Goal: Task Accomplishment & Management: Complete application form

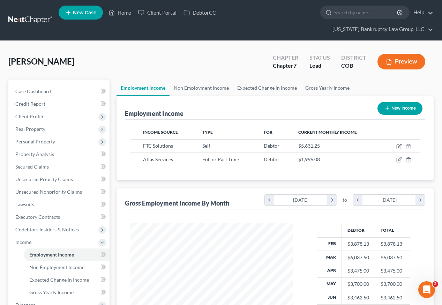
scroll to position [125, 177]
click at [157, 15] on link "Client Portal" at bounding box center [157, 12] width 45 height 13
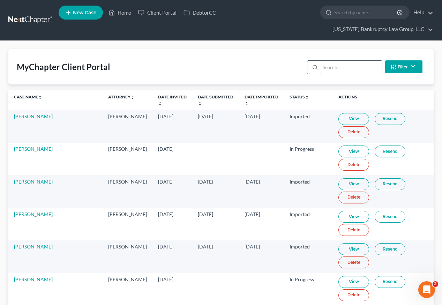
click at [331, 61] on input "search" at bounding box center [351, 67] width 62 height 13
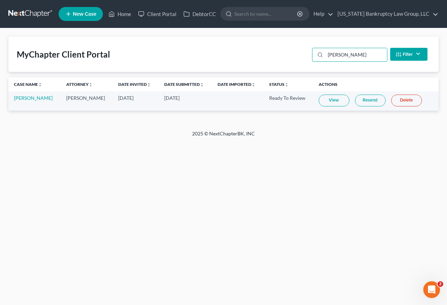
type input "[PERSON_NAME]"
click at [331, 99] on link "View" at bounding box center [334, 101] width 31 height 12
click at [127, 14] on link "Home" at bounding box center [120, 14] width 30 height 13
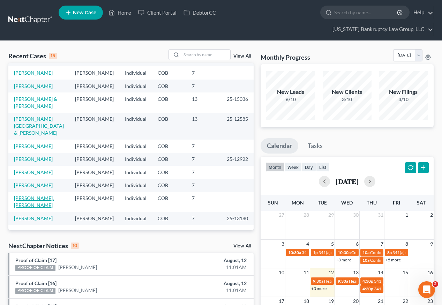
click at [43, 195] on link "[PERSON_NAME], [PERSON_NAME]" at bounding box center [34, 201] width 40 height 13
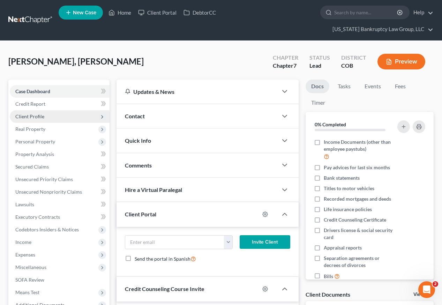
click at [35, 110] on span "Client Profile" at bounding box center [60, 116] width 100 height 13
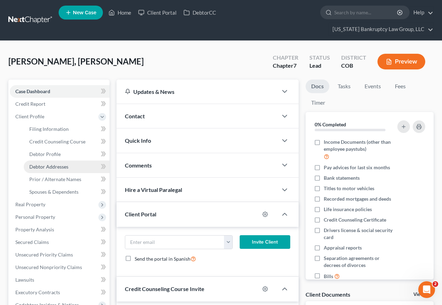
click at [53, 164] on span "Debtor Addresses" at bounding box center [48, 167] width 39 height 6
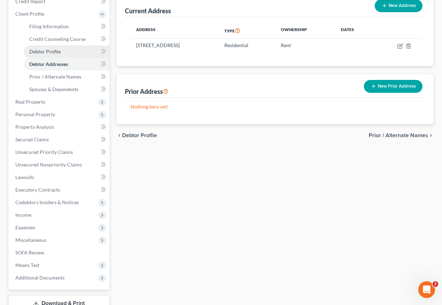
scroll to position [123, 0]
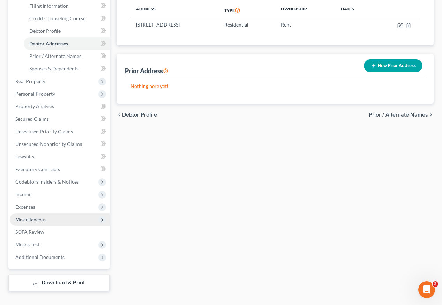
click at [28, 216] on span "Miscellaneous" at bounding box center [30, 219] width 31 height 6
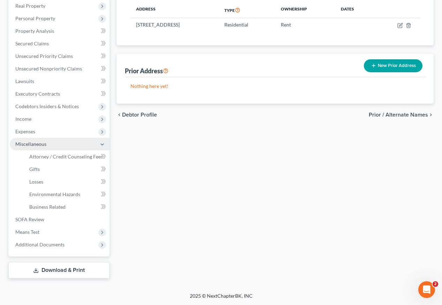
scroll to position [111, 0]
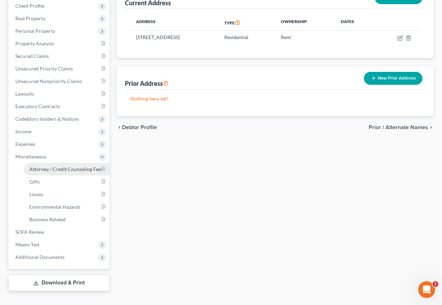
click at [61, 166] on span "Attorney / Credit Counseling Fees" at bounding box center [66, 169] width 74 height 6
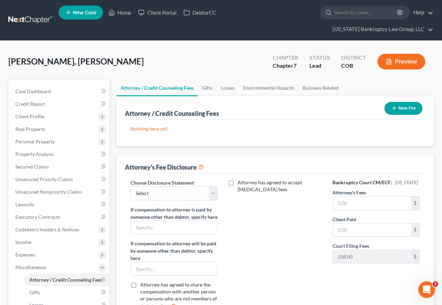
click at [405, 102] on button "New Fee" at bounding box center [403, 108] width 38 height 13
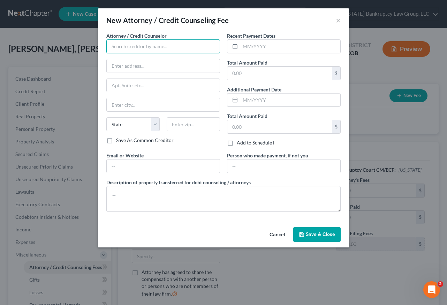
click at [122, 45] on input "text" at bounding box center [163, 46] width 114 height 14
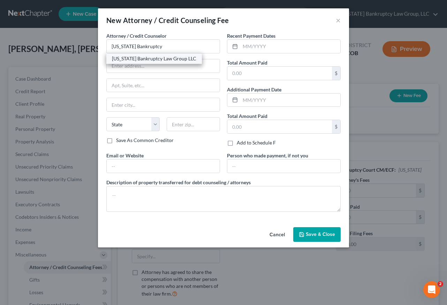
click at [135, 60] on div "[US_STATE] Bankruptcy Law Group LLC" at bounding box center [154, 58] width 84 height 7
type input "[US_STATE] Bankruptcy Law Group LLC"
type input "[STREET_ADDRESS]"
type input "[GEOGRAPHIC_DATA]"
select select "5"
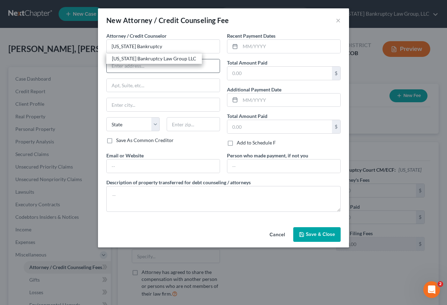
type input "80238"
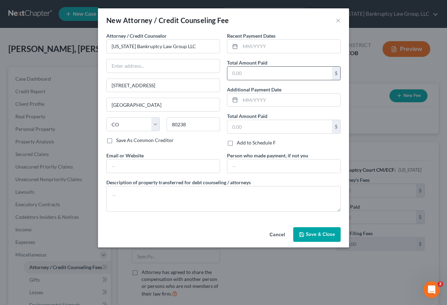
click at [236, 69] on input "text" at bounding box center [279, 73] width 105 height 13
type input "2,162"
click at [326, 242] on div "Cancel Save & Close" at bounding box center [223, 235] width 251 height 23
click at [325, 236] on span "Save & Close" at bounding box center [320, 234] width 29 height 6
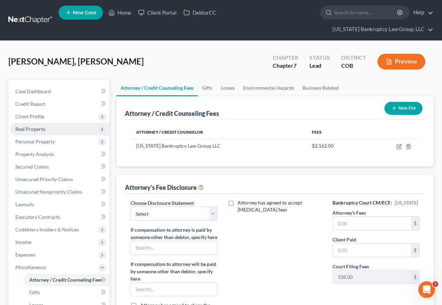
click at [39, 126] on span "Real Property" at bounding box center [30, 129] width 30 height 6
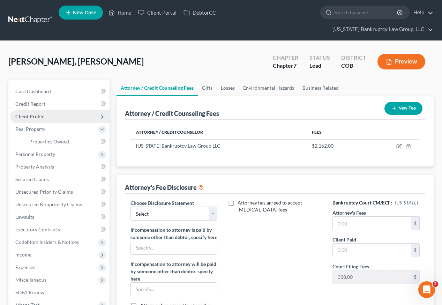
click at [38, 113] on span "Client Profile" at bounding box center [29, 116] width 29 height 6
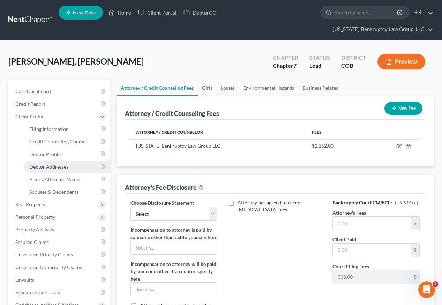
click at [59, 164] on span "Debtor Addresses" at bounding box center [48, 167] width 39 height 6
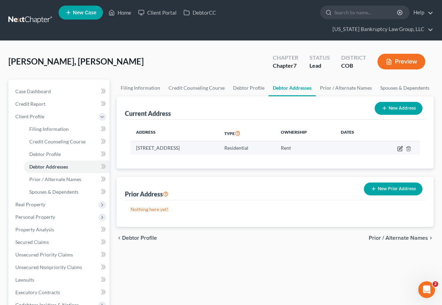
click at [399, 146] on icon "button" at bounding box center [400, 147] width 3 height 3
select select "5"
select select "0"
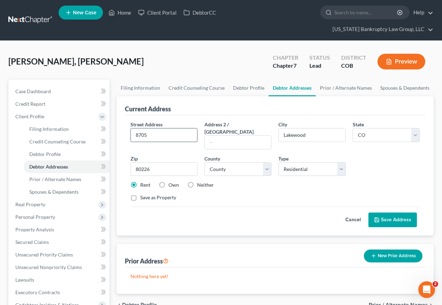
click at [163, 128] on input "8705" at bounding box center [164, 134] width 66 height 13
type input "[STREET_ADDRESS][US_STATE]"
click at [395, 212] on button "Save Address" at bounding box center [392, 219] width 48 height 15
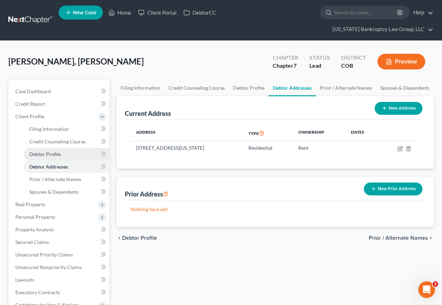
click at [44, 151] on span "Debtor Profile" at bounding box center [44, 154] width 31 height 6
select select "0"
select select "2"
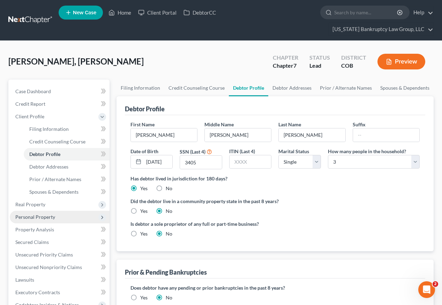
click at [42, 214] on span "Personal Property" at bounding box center [35, 217] width 40 height 6
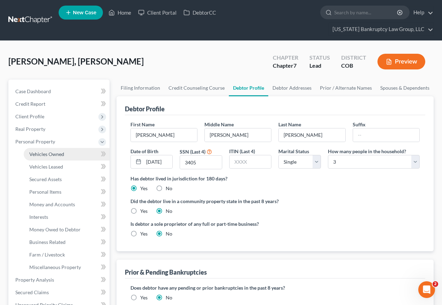
click at [50, 151] on span "Vehicles Owned" at bounding box center [46, 154] width 35 height 6
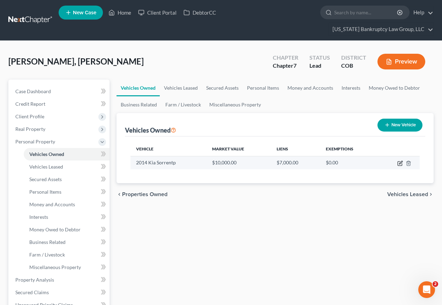
click at [400, 161] on icon "button" at bounding box center [400, 162] width 3 height 3
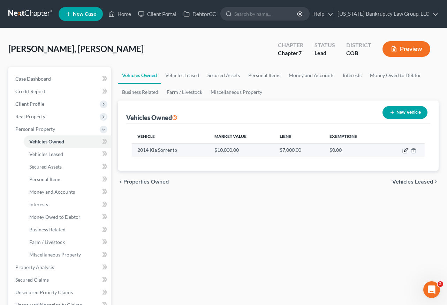
select select "0"
select select "12"
select select "0"
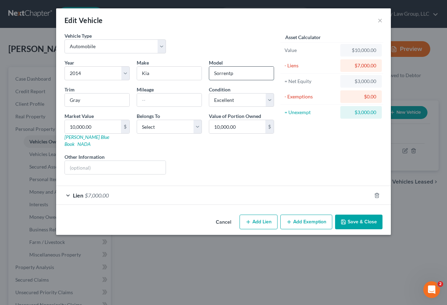
click at [240, 75] on input "Sorrentp" at bounding box center [241, 73] width 65 height 13
type input "Sorrento"
click at [227, 98] on select "Select Excellent Very Good Good Fair Poor" at bounding box center [241, 100] width 65 height 14
select select "3"
click at [209, 93] on select "Select Excellent Very Good Good Fair Poor" at bounding box center [241, 100] width 65 height 14
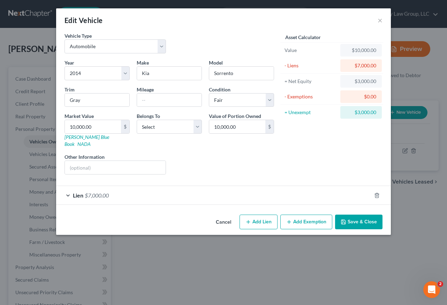
click at [96, 192] on span "$7,000.00" at bounding box center [97, 195] width 24 height 7
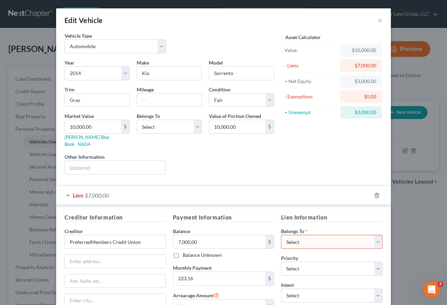
click at [328, 235] on select "Select Debtor 1 Only Debtor 2 Only Debtor 1 And Debtor 2 Only At Least One Of T…" at bounding box center [331, 242] width 101 height 14
select select "0"
click at [281, 235] on select "Select Debtor 1 Only Debtor 2 Only Debtor 1 And Debtor 2 Only At Least One Of T…" at bounding box center [331, 242] width 101 height 14
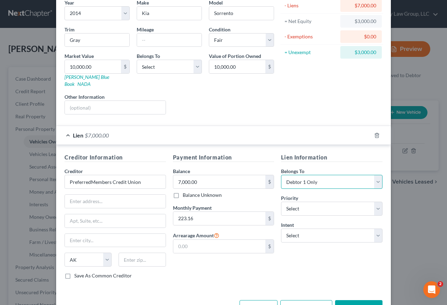
scroll to position [77, 0]
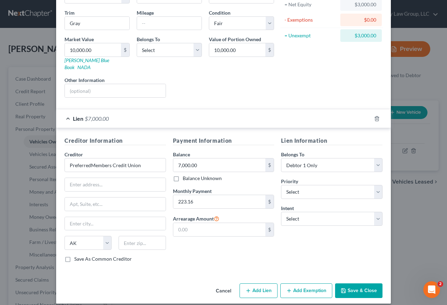
click at [306, 285] on button "Add Exemption" at bounding box center [306, 290] width 52 height 15
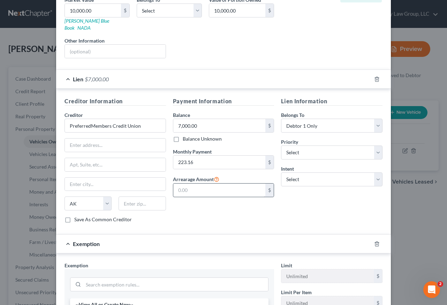
scroll to position [251, 0]
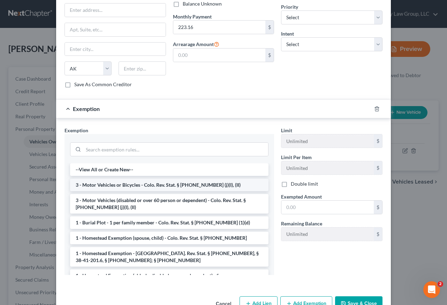
click at [138, 179] on li "3 - Motor Vehicles or Bicycles - Colo. Rev. Stat. § [PHONE_NUMBER] (j)(I), (II)" at bounding box center [169, 185] width 198 height 13
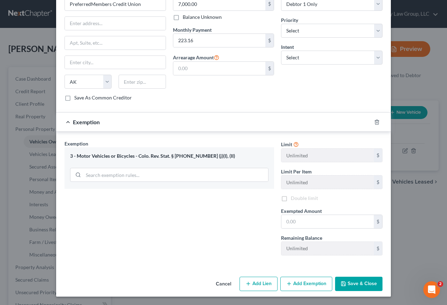
scroll to position [231, 0]
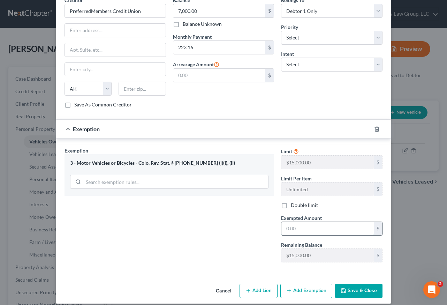
click at [318, 224] on input "text" at bounding box center [327, 228] width 92 height 13
type input "15,000"
click at [361, 284] on button "Save & Close" at bounding box center [358, 291] width 47 height 15
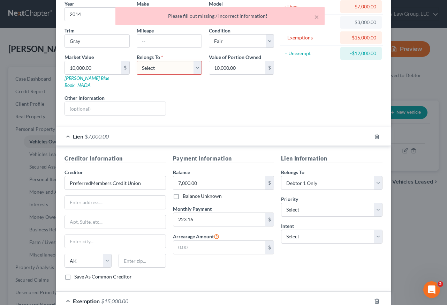
scroll to position [22, 0]
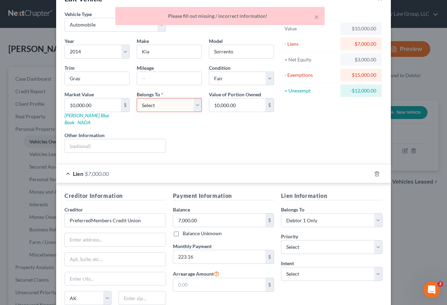
click at [167, 107] on select "Select Debtor 1 Only Debtor 2 Only Debtor 1 And Debtor 2 Only At Least One Of T…" at bounding box center [169, 105] width 65 height 14
select select "0"
click at [137, 98] on select "Select Debtor 1 Only Debtor 2 Only Debtor 1 And Debtor 2 Only At Least One Of T…" at bounding box center [169, 105] width 65 height 14
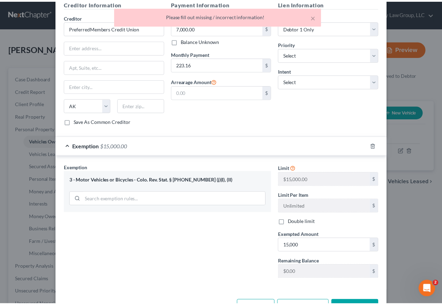
scroll to position [231, 0]
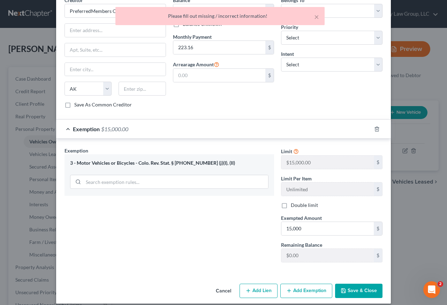
click at [350, 284] on button "Save & Close" at bounding box center [358, 291] width 47 height 15
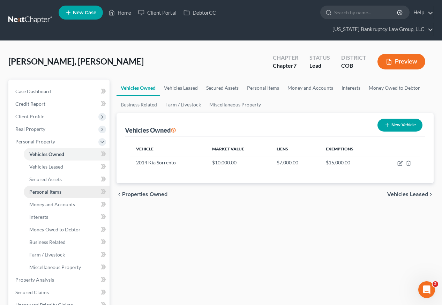
click at [48, 189] on span "Personal Items" at bounding box center [45, 192] width 32 height 6
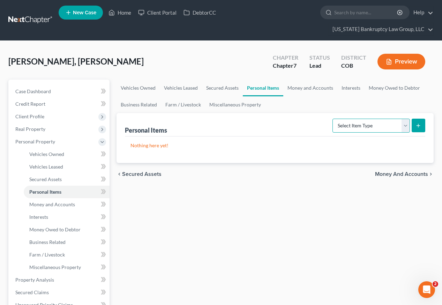
click at [388, 119] on select "Select Item Type Clothing Collectibles Of Value Electronics Firearms Household …" at bounding box center [370, 126] width 77 height 14
select select "household_goods"
click at [333, 119] on select "Select Item Type Clothing Collectibles Of Value Electronics Firearms Household …" at bounding box center [370, 126] width 77 height 14
click at [419, 123] on icon "submit" at bounding box center [418, 126] width 6 height 6
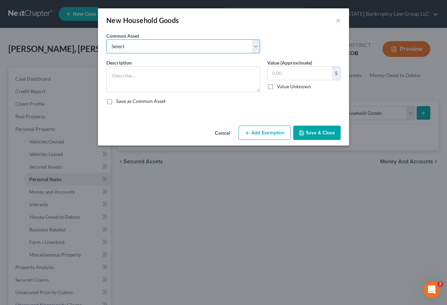
click at [134, 47] on select "Select Household Goods Including:" at bounding box center [183, 46] width 154 height 14
select select "0"
click at [106, 39] on select "Select Household Goods Including:" at bounding box center [183, 46] width 154 height 14
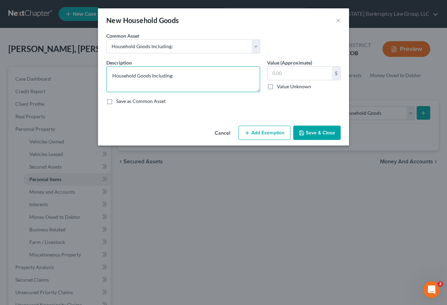
click at [207, 73] on textarea "Household Goods Including:" at bounding box center [183, 79] width 154 height 26
type textarea "Household Goods Including: Bed and a desk/chair."
click at [300, 72] on input "text" at bounding box center [299, 73] width 65 height 13
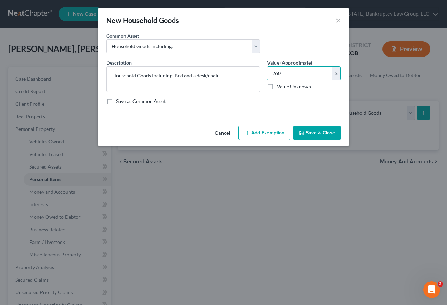
type input "260"
click at [273, 134] on button "Add Exemption" at bounding box center [265, 133] width 52 height 15
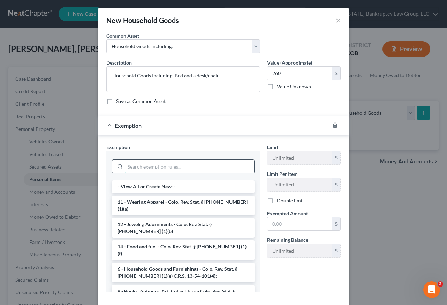
click at [210, 166] on input "search" at bounding box center [189, 166] width 129 height 13
click at [189, 263] on li "6 - Household Goods and Furnishings - Colo. Rev. Stat. § [PHONE_NUMBER] (1)(e) …" at bounding box center [183, 273] width 143 height 20
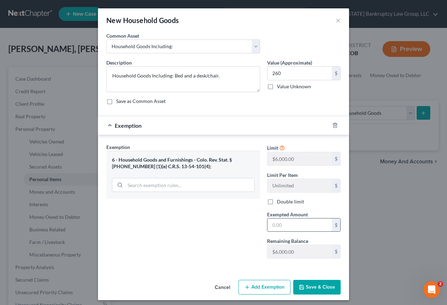
click at [296, 223] on input "text" at bounding box center [299, 224] width 65 height 13
type input "1,000"
click at [320, 290] on button "Save & Close" at bounding box center [316, 287] width 47 height 15
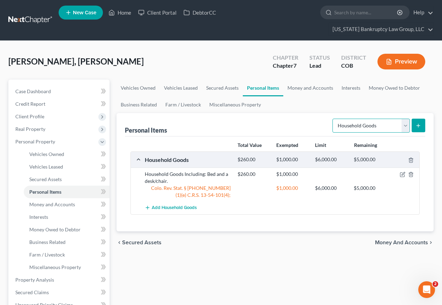
click at [390, 119] on select "Select Item Type Clothing Collectibles Of Value Electronics Firearms Household …" at bounding box center [370, 126] width 77 height 14
select select "electronics"
click at [333, 119] on select "Select Item Type Clothing Collectibles Of Value Electronics Firearms Household …" at bounding box center [370, 126] width 77 height 14
click at [422, 119] on button "submit" at bounding box center [419, 126] width 14 height 14
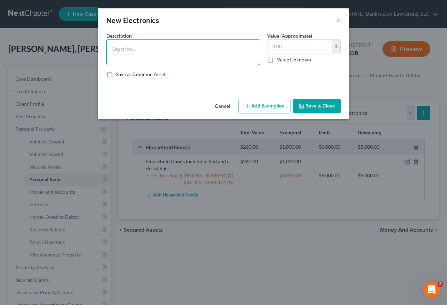
click at [123, 47] on textarea at bounding box center [183, 52] width 154 height 26
click at [135, 48] on textarea "TV, XBox, and a computer." at bounding box center [183, 52] width 154 height 26
type textarea "TV, XBox, 3 cellular telephones, computer, and a printer."
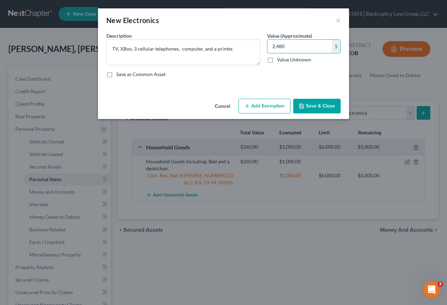
type input "2,480"
click at [258, 106] on button "Add Exemption" at bounding box center [265, 106] width 52 height 15
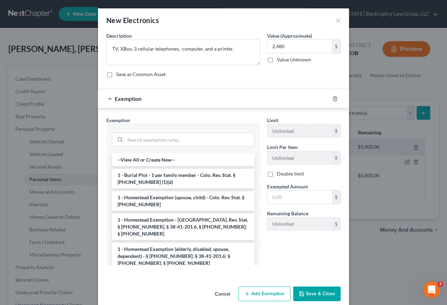
click at [183, 132] on div at bounding box center [183, 139] width 143 height 18
click at [185, 139] on input "search" at bounding box center [189, 139] width 129 height 13
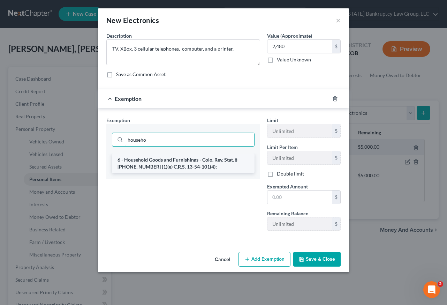
type input "househo"
click at [187, 165] on li "6 - Household Goods and Furnishings - Colo. Rev. Stat. § [PHONE_NUMBER] (1)(e) …" at bounding box center [183, 163] width 143 height 20
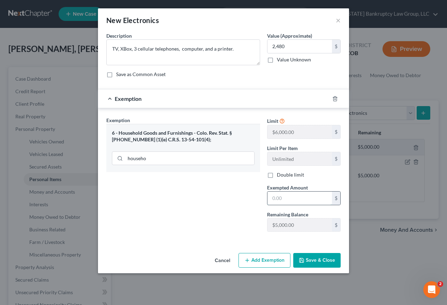
click at [296, 200] on input "text" at bounding box center [299, 197] width 65 height 13
type input "3,000"
click at [322, 254] on button "Save & Close" at bounding box center [316, 260] width 47 height 15
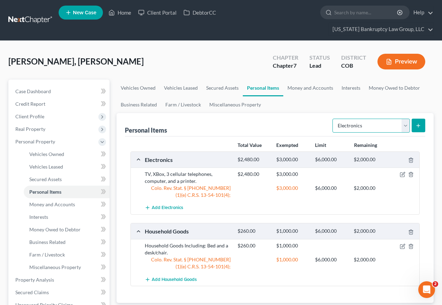
click at [387, 119] on select "Select Item Type Clothing Collectibles Of Value Electronics Firearms Household …" at bounding box center [370, 126] width 77 height 14
select select "clothing"
click at [333, 119] on select "Select Item Type Clothing Collectibles Of Value Electronics Firearms Household …" at bounding box center [370, 126] width 77 height 14
click at [418, 119] on button "submit" at bounding box center [419, 126] width 14 height 14
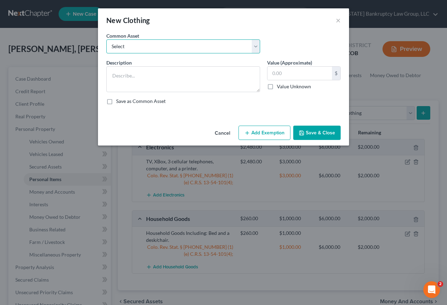
drag, startPoint x: 178, startPoint y: 45, endPoint x: 179, endPoint y: 51, distance: 6.7
click at [178, 44] on select "Select Clothing and Outerwear" at bounding box center [183, 46] width 154 height 14
select select "0"
click at [106, 39] on select "Select Clothing and Outerwear" at bounding box center [183, 46] width 154 height 14
type textarea "Clothing and Outerwear"
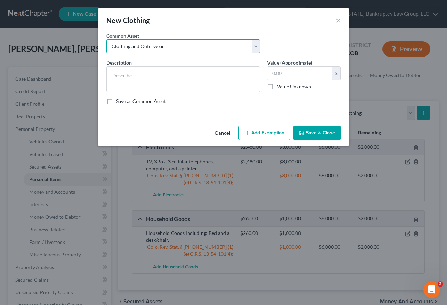
type input "300.00"
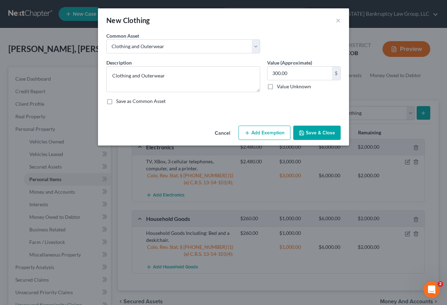
click at [270, 135] on button "Add Exemption" at bounding box center [265, 133] width 52 height 15
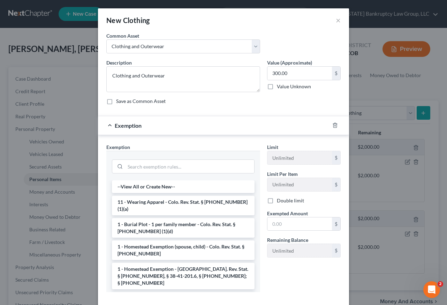
drag, startPoint x: 189, startPoint y: 200, endPoint x: 197, endPoint y: 203, distance: 8.6
click at [189, 199] on li "11 - Wearing Apparel - Colo. Rev. Stat. § [PHONE_NUMBER] (1)(a)" at bounding box center [183, 206] width 143 height 20
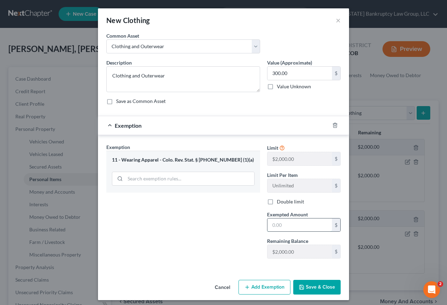
click at [294, 228] on input "text" at bounding box center [299, 224] width 65 height 13
type input "1,000"
click at [327, 291] on button "Save & Close" at bounding box center [316, 287] width 47 height 15
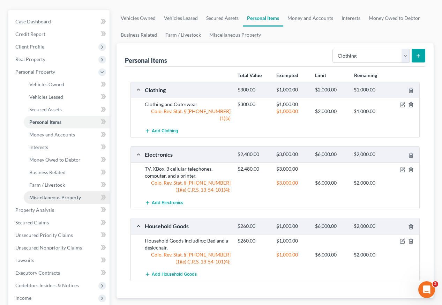
scroll to position [173, 0]
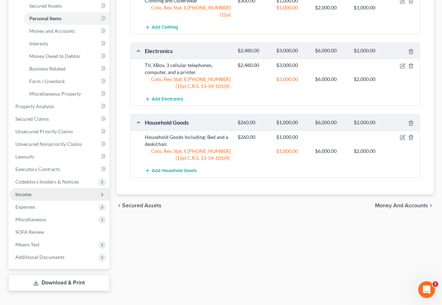
click at [29, 191] on span "Income" at bounding box center [23, 194] width 16 height 6
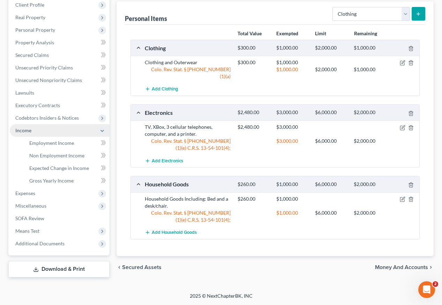
scroll to position [98, 0]
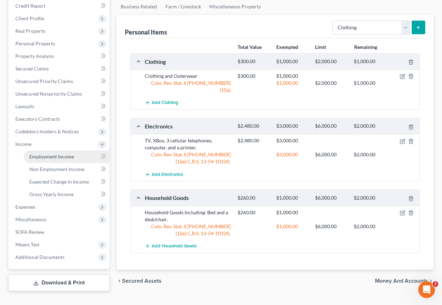
click at [59, 153] on span "Employment Income" at bounding box center [51, 156] width 45 height 6
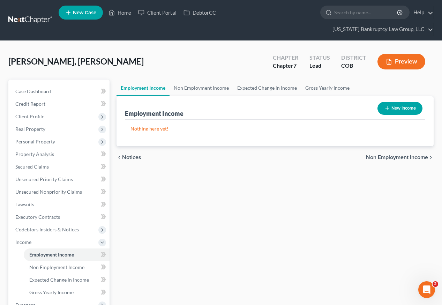
click at [408, 102] on button "New Income" at bounding box center [399, 108] width 45 height 13
select select "0"
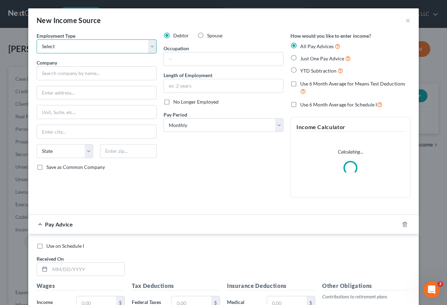
click at [76, 50] on select "Select Full or [DEMOGRAPHIC_DATA] Employment Self Employment" at bounding box center [97, 46] width 120 height 14
select select "0"
click at [37, 39] on select "Select Full or [DEMOGRAPHIC_DATA] Employment Self Employment" at bounding box center [97, 46] width 120 height 14
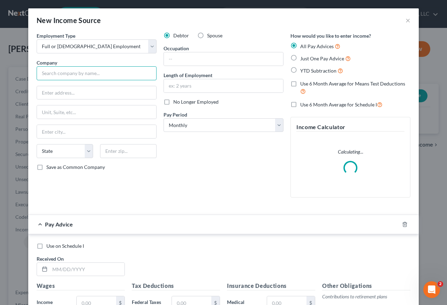
click at [77, 77] on input "text" at bounding box center [97, 73] width 120 height 14
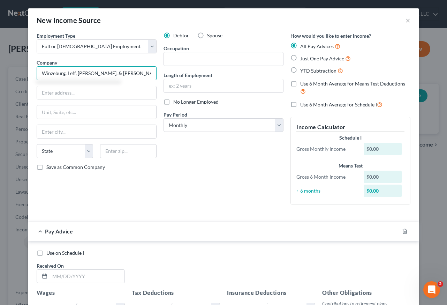
type input "Winzeburg, Leff, [PERSON_NAME], & [PERSON_NAME]"
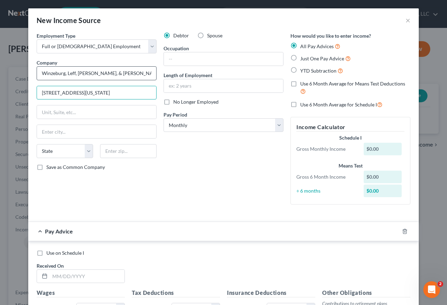
type input "[STREET_ADDRESS][US_STATE]"
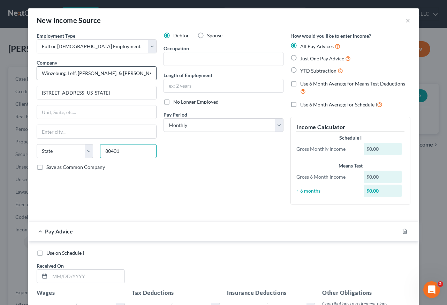
type input "80401"
type input "Golden"
select select "5"
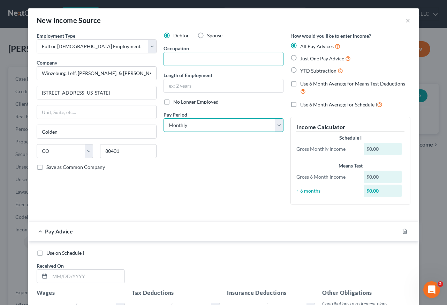
click at [188, 123] on select "Select Monthly Twice Monthly Every Other Week Weekly" at bounding box center [224, 125] width 120 height 14
select select "1"
click at [164, 118] on select "Select Monthly Twice Monthly Every Other Week Weekly" at bounding box center [224, 125] width 120 height 14
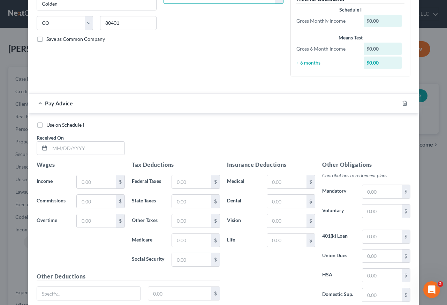
scroll to position [139, 0]
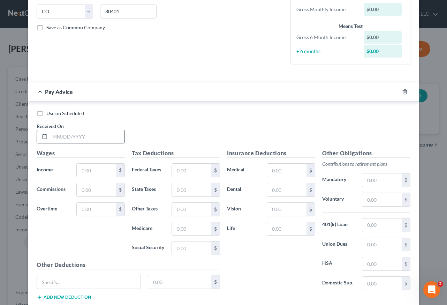
click at [70, 139] on div "Received On *" at bounding box center [80, 132] width 95 height 21
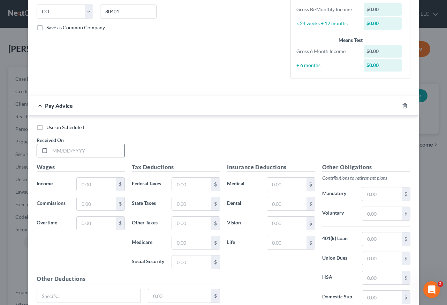
click at [73, 146] on input "text" at bounding box center [87, 150] width 75 height 13
type input "[DATE]"
type input "2,208.33"
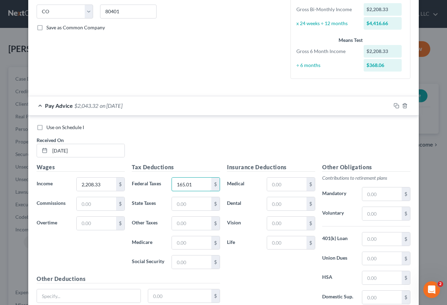
type input "165.01"
type input "82"
type input "30.84"
type input "131.88"
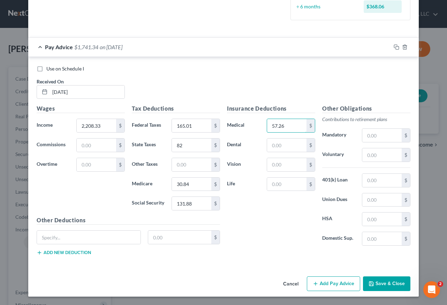
type input "57.26"
type input "23.97"
type input "44.17"
click at [394, 45] on icon "button" at bounding box center [397, 47] width 6 height 6
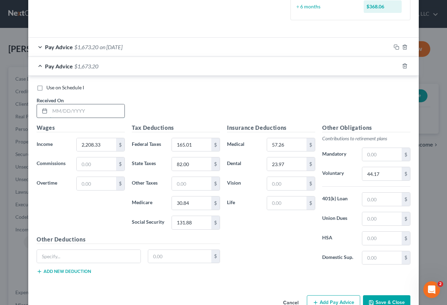
click at [94, 106] on input "text" at bounding box center [87, 110] width 75 height 13
type input "[DATE]"
drag, startPoint x: 394, startPoint y: 65, endPoint x: 394, endPoint y: 70, distance: 5.2
click at [396, 65] on rect "button" at bounding box center [397, 66] width 3 height 3
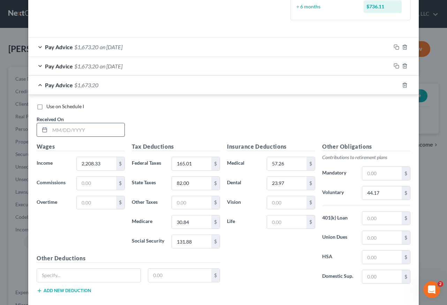
click at [105, 131] on input "text" at bounding box center [87, 129] width 75 height 13
type input "[DATE]"
click at [394, 84] on icon "button" at bounding box center [397, 85] width 6 height 6
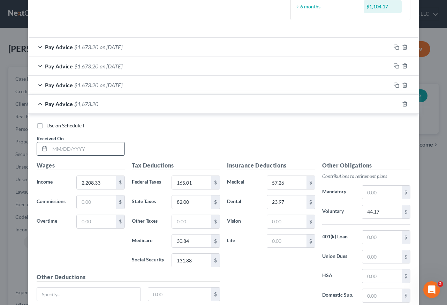
click at [107, 150] on input "text" at bounding box center [87, 148] width 75 height 13
type input "[DATE]"
click at [394, 101] on icon "button" at bounding box center [397, 104] width 6 height 6
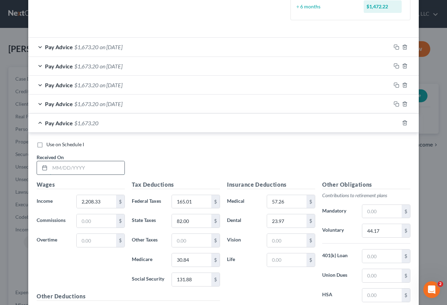
click at [90, 165] on input "text" at bounding box center [87, 167] width 75 height 13
type input "4"
type input "[DATE]"
click at [395, 122] on icon "button" at bounding box center [397, 123] width 6 height 6
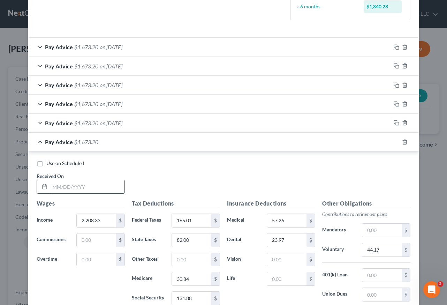
click at [105, 187] on input "text" at bounding box center [87, 186] width 75 height 13
type input "[DATE]"
click at [394, 142] on icon "button" at bounding box center [397, 142] width 6 height 6
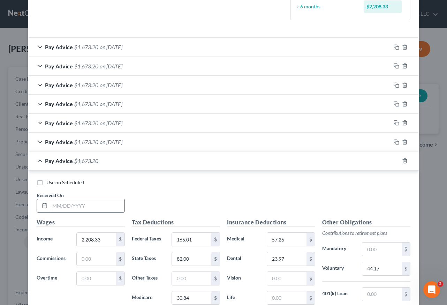
click at [97, 205] on input "text" at bounding box center [87, 205] width 75 height 13
type input "[DATE]"
click at [395, 161] on icon "button" at bounding box center [397, 161] width 6 height 6
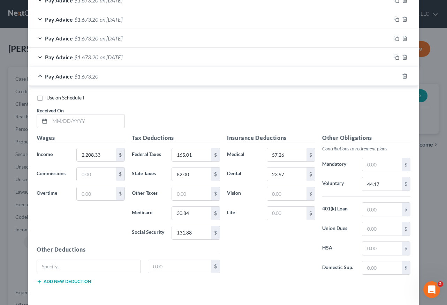
scroll to position [303, 0]
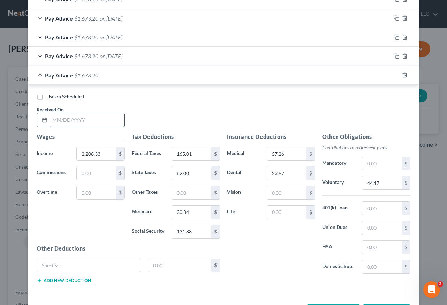
click at [96, 123] on input "text" at bounding box center [87, 119] width 75 height 13
type input "[DATE]"
drag, startPoint x: 393, startPoint y: 73, endPoint x: 395, endPoint y: 78, distance: 5.0
click at [394, 73] on icon "button" at bounding box center [397, 75] width 6 height 6
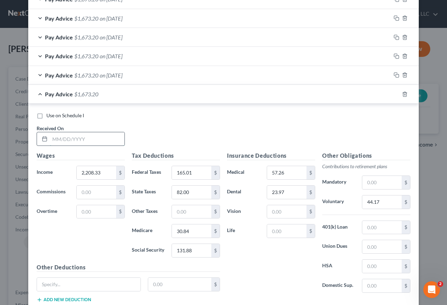
click at [98, 140] on input "text" at bounding box center [87, 138] width 75 height 13
type input "[DATE]"
click at [396, 93] on rect "button" at bounding box center [397, 94] width 3 height 3
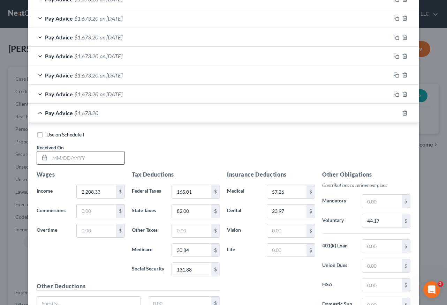
click at [99, 157] on input "text" at bounding box center [87, 157] width 75 height 13
type input "[DATE]"
click at [395, 113] on icon "button" at bounding box center [397, 113] width 6 height 6
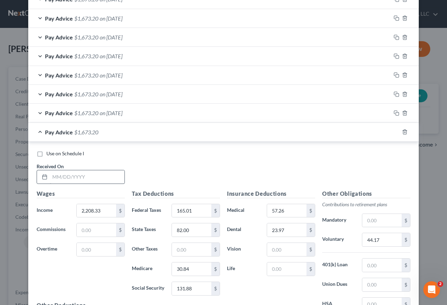
drag, startPoint x: 108, startPoint y: 168, endPoint x: 108, endPoint y: 177, distance: 9.1
click at [108, 170] on div "Received On *" at bounding box center [80, 173] width 95 height 21
click at [108, 177] on input "text" at bounding box center [87, 176] width 75 height 13
type input "[DATE]"
click at [396, 132] on rect "button" at bounding box center [397, 132] width 3 height 3
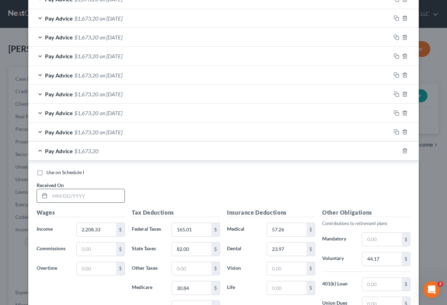
click at [85, 195] on input "text" at bounding box center [87, 195] width 75 height 13
type input "[DATE]"
click at [395, 149] on icon "button" at bounding box center [397, 151] width 6 height 6
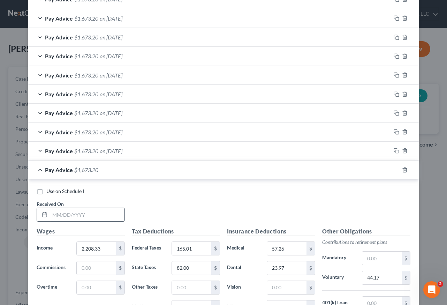
click at [81, 221] on input "text" at bounding box center [87, 214] width 75 height 13
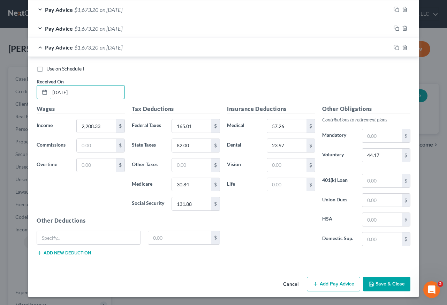
scroll to position [425, 0]
type input "[DATE]"
click at [384, 277] on button "Save & Close" at bounding box center [386, 283] width 47 height 15
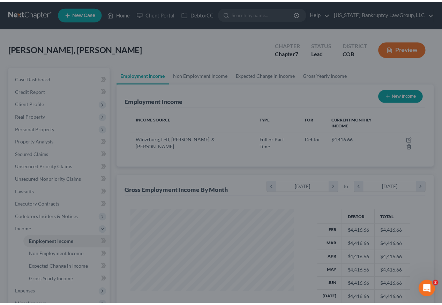
scroll to position [125, 177]
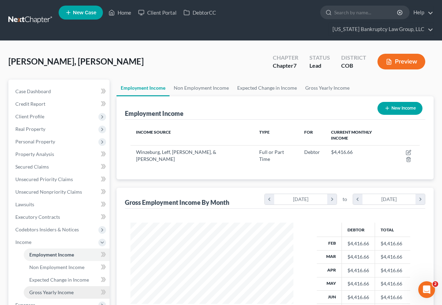
click at [62, 289] on span "Gross Yearly Income" at bounding box center [51, 292] width 44 height 6
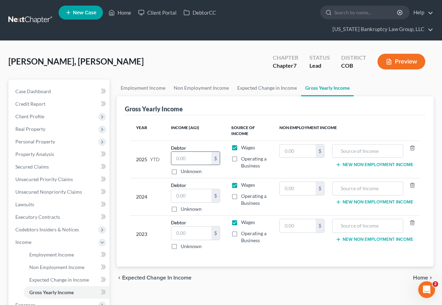
click at [203, 152] on input "text" at bounding box center [191, 158] width 40 height 13
type input "27,160.97"
click at [211, 189] on div "$" at bounding box center [215, 195] width 8 height 13
click at [204, 189] on input "text" at bounding box center [191, 195] width 40 height 13
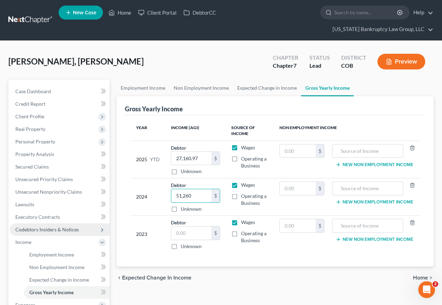
type input "51,260"
click at [154, 55] on div "[PERSON_NAME], [PERSON_NAME] Upgraded Chapter Chapter 7 Status Lead District CO…" at bounding box center [220, 64] width 425 height 30
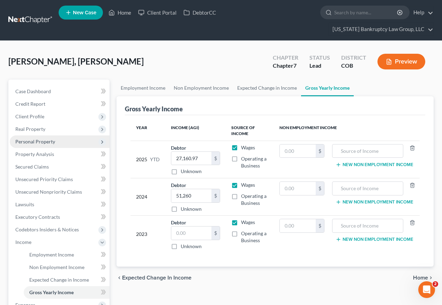
click at [35, 135] on span "Personal Property" at bounding box center [60, 141] width 100 height 13
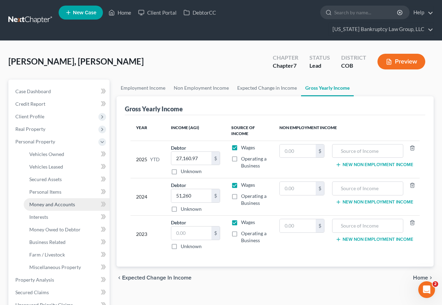
click at [54, 201] on span "Money and Accounts" at bounding box center [52, 204] width 46 height 6
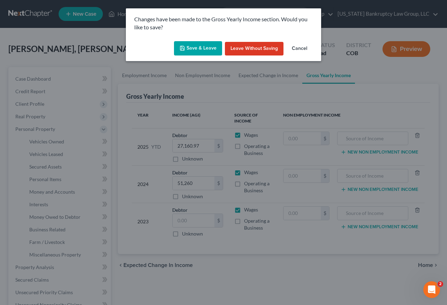
click at [188, 47] on button "Save & Leave" at bounding box center [198, 48] width 48 height 15
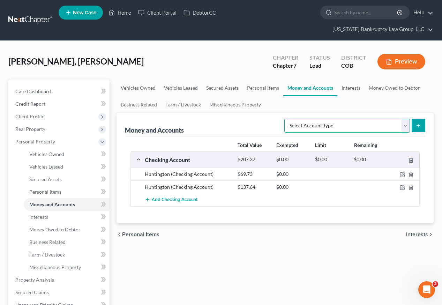
click at [354, 119] on select "Select Account Type Brokerage Cash on Hand Certificates of Deposit Checking Acc…" at bounding box center [347, 126] width 126 height 14
select select "checking"
click at [286, 119] on select "Select Account Type Brokerage Cash on Hand Certificates of Deposit Checking Acc…" at bounding box center [347, 126] width 126 height 14
click at [416, 119] on button "submit" at bounding box center [419, 126] width 14 height 14
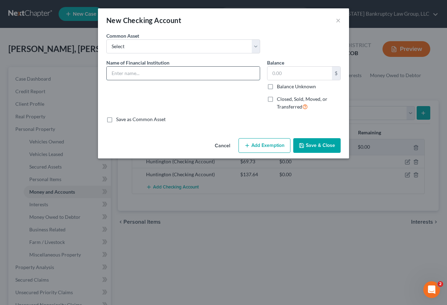
click at [163, 76] on input "text" at bounding box center [183, 73] width 153 height 13
type input "Capital One #9225"
click at [280, 83] on input "Balance Unknown" at bounding box center [282, 85] width 5 height 5
checkbox input "true"
type input "0.00"
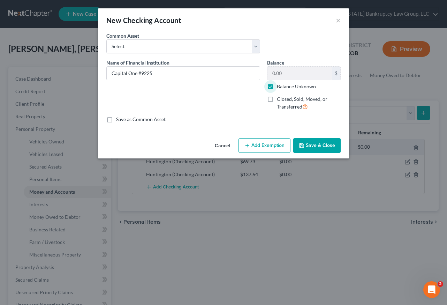
click at [266, 140] on button "Add Exemption" at bounding box center [265, 145] width 52 height 15
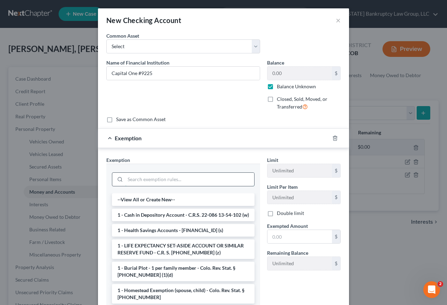
click at [227, 176] on input "search" at bounding box center [189, 179] width 129 height 13
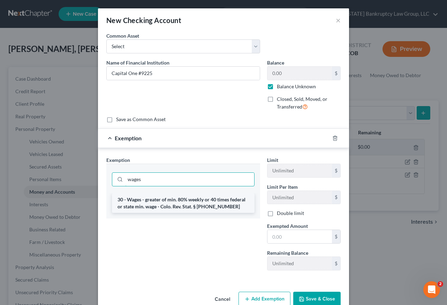
type input "wages"
click at [213, 198] on li "30 - Wages - greater of min. 80% weekly or 40 times federal or state min. wage …" at bounding box center [183, 203] width 143 height 20
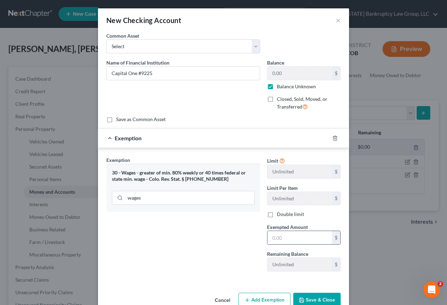
click at [285, 242] on input "text" at bounding box center [299, 237] width 65 height 13
type input "80"
click at [179, 243] on div "Exemption Set must be selected for CA. Exemption * 30 - Wages - greater of min.…" at bounding box center [183, 216] width 161 height 121
click at [315, 298] on button "Save & Close" at bounding box center [316, 300] width 47 height 15
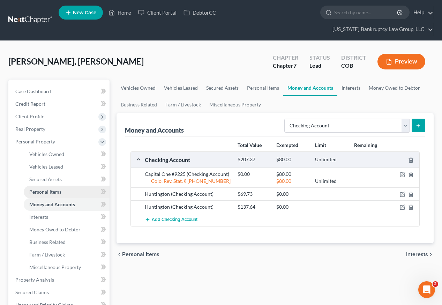
click at [51, 189] on span "Personal Items" at bounding box center [45, 192] width 32 height 6
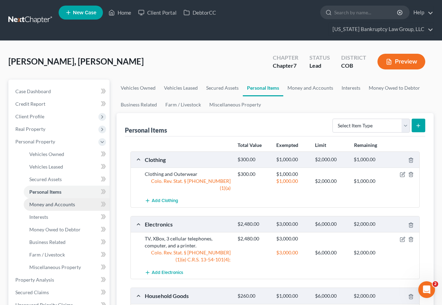
click at [55, 201] on span "Money and Accounts" at bounding box center [52, 204] width 46 height 6
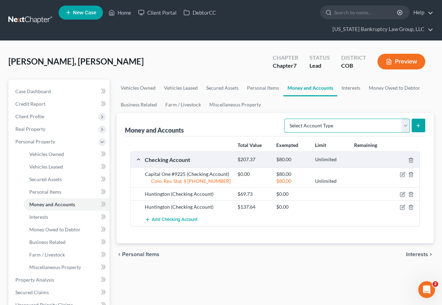
click at [360, 119] on select "Select Account Type Brokerage Cash on Hand Certificates of Deposit Checking Acc…" at bounding box center [347, 126] width 126 height 14
select select "savings"
click at [286, 119] on select "Select Account Type Brokerage Cash on Hand Certificates of Deposit Checking Acc…" at bounding box center [347, 126] width 126 height 14
click at [420, 119] on button "submit" at bounding box center [419, 126] width 14 height 14
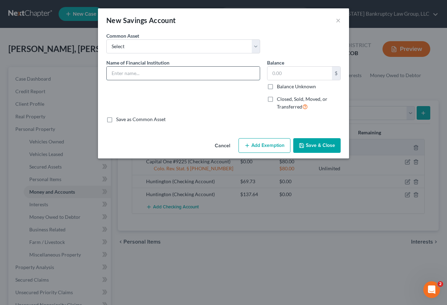
click at [144, 72] on input "text" at bounding box center [183, 73] width 153 height 13
type input "Capital One #9382"
click at [277, 87] on label "Balance Unknown" at bounding box center [296, 86] width 39 height 7
click at [280, 87] on input "Balance Unknown" at bounding box center [282, 85] width 5 height 5
checkbox input "true"
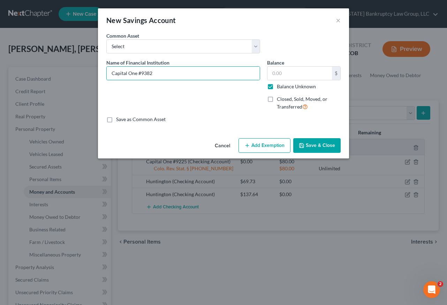
type input "0.00"
click at [264, 146] on button "Add Exemption" at bounding box center [265, 145] width 52 height 15
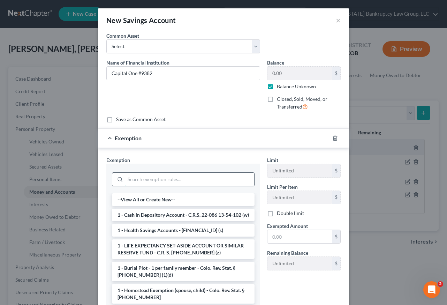
click at [218, 184] on input "search" at bounding box center [189, 179] width 129 height 13
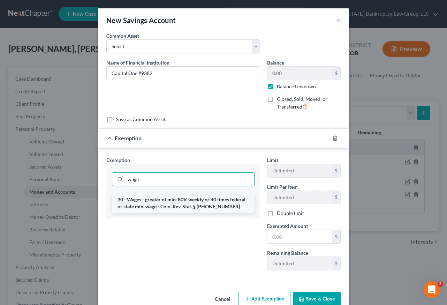
type input "wage"
click at [212, 203] on li "30 - Wages - greater of min. 80% weekly or 40 times federal or state min. wage …" at bounding box center [183, 203] width 143 height 20
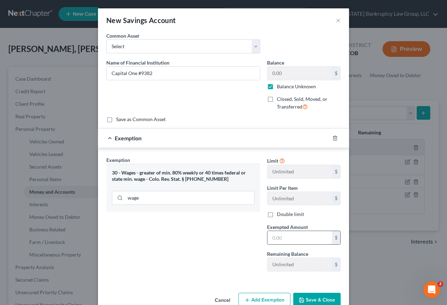
click at [320, 242] on input "text" at bounding box center [299, 237] width 65 height 13
type input "80"
click at [187, 219] on div "Exemption Set must be selected for CA. Exemption * 30 - Wages - greater of min.…" at bounding box center [183, 216] width 161 height 121
click at [324, 296] on button "Save & Close" at bounding box center [316, 300] width 47 height 15
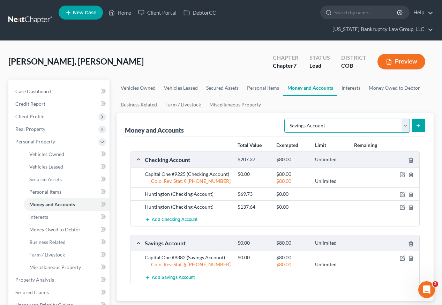
click at [311, 119] on select "Select Account Type Brokerage Cash on Hand Certificates of Deposit Checking Acc…" at bounding box center [347, 126] width 126 height 14
select select "certificates_of_deposit"
click at [286, 119] on select "Select Account Type Brokerage Cash on Hand Certificates of Deposit Checking Acc…" at bounding box center [347, 126] width 126 height 14
click at [416, 123] on icon "submit" at bounding box center [418, 126] width 6 height 6
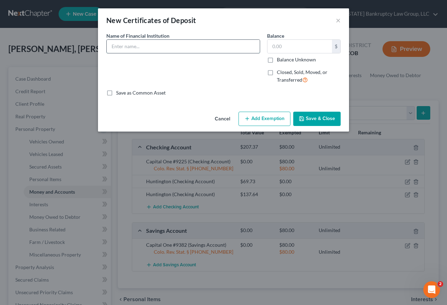
click at [194, 45] on input "text" at bounding box center [183, 46] width 153 height 13
type input "Capital One #1439"
click at [277, 59] on label "Balance Unknown" at bounding box center [296, 59] width 39 height 7
click at [280, 59] on input "Balance Unknown" at bounding box center [282, 58] width 5 height 5
checkbox input "true"
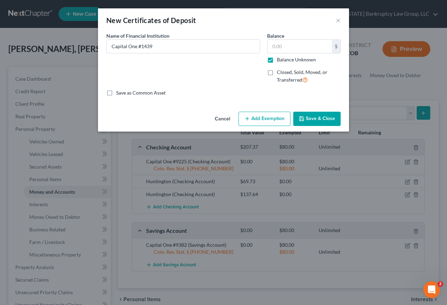
type input "0.00"
click at [276, 120] on button "Add Exemption" at bounding box center [265, 119] width 52 height 15
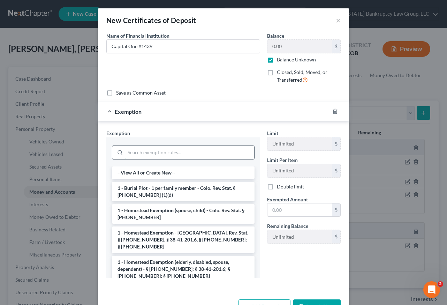
click at [229, 151] on input "search" at bounding box center [189, 152] width 129 height 13
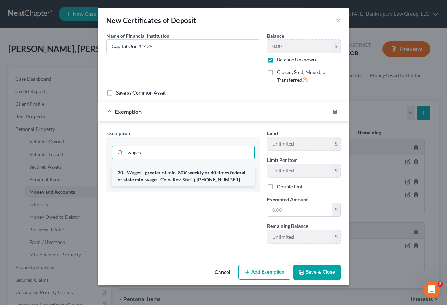
type input "wages"
click at [213, 173] on li "30 - Wages - greater of min. 80% weekly or 40 times federal or state min. wage …" at bounding box center [183, 176] width 143 height 20
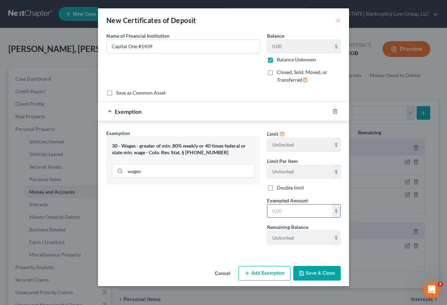
click at [282, 213] on input "text" at bounding box center [299, 210] width 65 height 13
type input "80"
click at [322, 272] on button "Save & Close" at bounding box center [316, 273] width 47 height 15
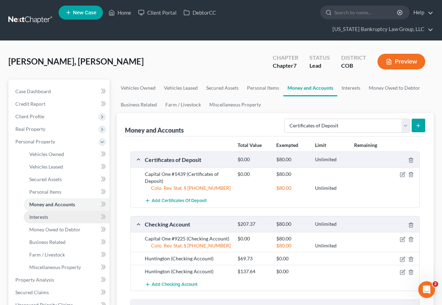
click at [47, 214] on span "Interests" at bounding box center [38, 217] width 19 height 6
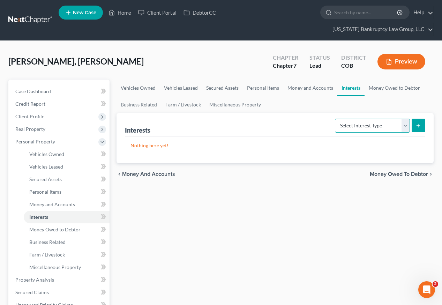
click at [377, 119] on select "Select Interest Type 401K Annuity Bond Education IRA Government Bond Government…" at bounding box center [372, 126] width 75 height 14
select select "401k"
click at [335, 119] on select "Select Interest Type 401K Annuity Bond Education IRA Government Bond Government…" at bounding box center [372, 126] width 75 height 14
click at [416, 123] on icon "submit" at bounding box center [418, 126] width 6 height 6
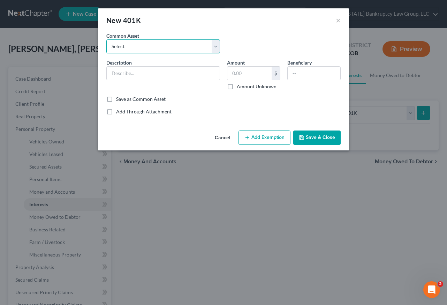
click at [119, 42] on select "Select Employer Sponsored Retirement Account" at bounding box center [163, 46] width 114 height 14
select select "0"
click at [106, 39] on select "Select Employer Sponsored Retirement Account" at bounding box center [163, 46] width 114 height 14
type input "Employer Sponsored Retirement Account"
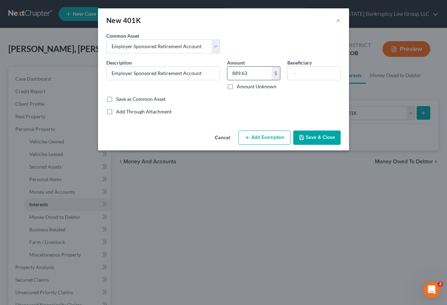
click at [255, 75] on input "889.63" at bounding box center [249, 73] width 44 height 13
type input "2,793.74"
click at [267, 133] on button "Add Exemption" at bounding box center [265, 137] width 52 height 15
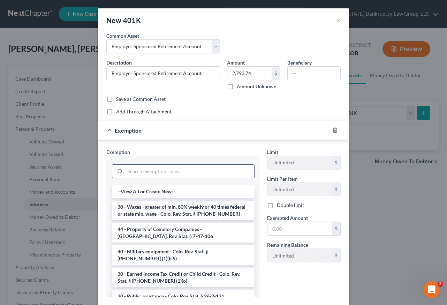
click at [181, 173] on input "search" at bounding box center [189, 171] width 129 height 13
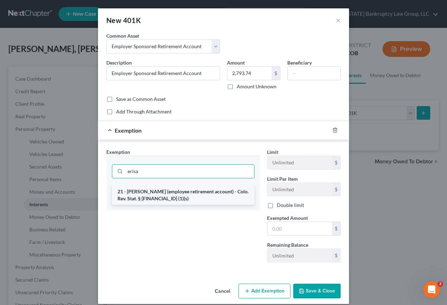
type input "erisa"
click at [190, 196] on li "21 - [PERSON_NAME] (employee retirement account) - Colo. Rev. Stat. § [FINANCIA…" at bounding box center [183, 195] width 143 height 20
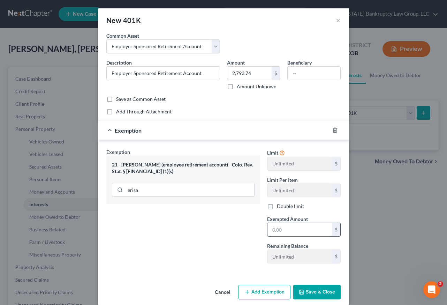
click at [285, 227] on input "text" at bounding box center [299, 229] width 65 height 13
type input "100"
click at [320, 295] on button "Save & Close" at bounding box center [316, 292] width 47 height 15
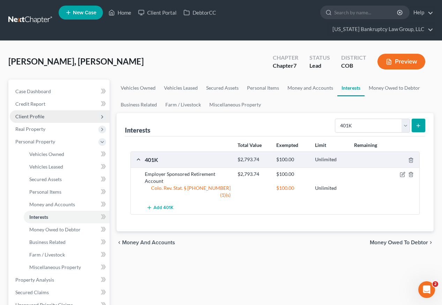
click at [33, 113] on span "Client Profile" at bounding box center [29, 116] width 29 height 6
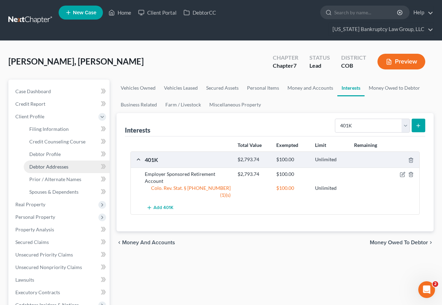
click at [52, 164] on span "Debtor Addresses" at bounding box center [48, 167] width 39 height 6
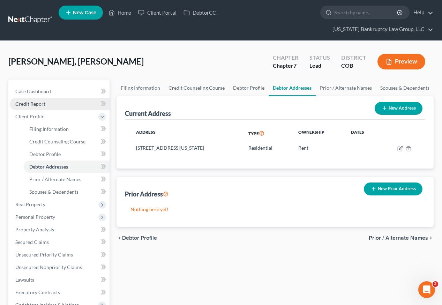
click at [28, 101] on span "Credit Report" at bounding box center [30, 104] width 30 height 6
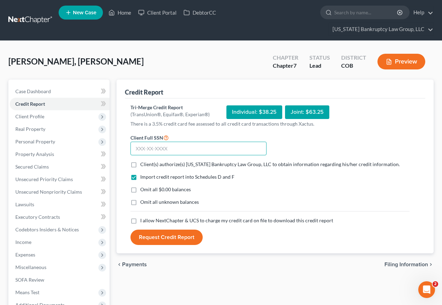
click at [181, 142] on input "text" at bounding box center [198, 149] width 136 height 14
type input "650-14-3405"
drag, startPoint x: 131, startPoint y: 152, endPoint x: 135, endPoint y: 167, distance: 15.5
click at [140, 161] on label "Client(s) authorize(s) [US_STATE] Bankruptcy Law Group, LLC to obtain informati…" at bounding box center [269, 164] width 259 height 7
click at [143, 161] on input "Client(s) authorize(s) [US_STATE] Bankruptcy Law Group, LLC to obtain informati…" at bounding box center [145, 163] width 5 height 5
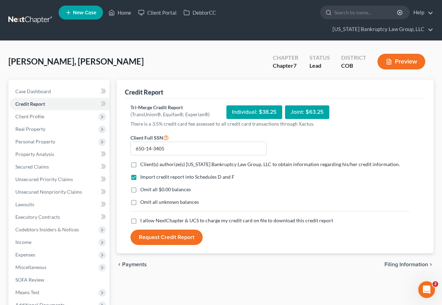
checkbox input "true"
click at [140, 186] on label "Omit all $0.00 balances" at bounding box center [165, 189] width 51 height 7
click at [143, 186] on input "Omit all $0.00 balances" at bounding box center [145, 188] width 5 height 5
checkbox input "true"
click at [140, 198] on label "Omit all unknown balances" at bounding box center [169, 201] width 59 height 7
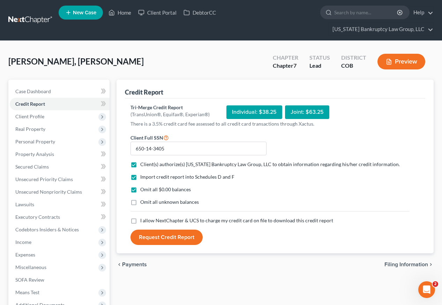
click at [143, 198] on input "Omit all unknown balances" at bounding box center [145, 200] width 5 height 5
checkbox input "true"
click at [140, 217] on label "I allow NextChapter & UCS to charge my credit card on file to download this cre…" at bounding box center [236, 220] width 193 height 7
click at [143, 217] on input "I allow NextChapter & UCS to charge my credit card on file to download this cre…" at bounding box center [145, 219] width 5 height 5
checkbox input "true"
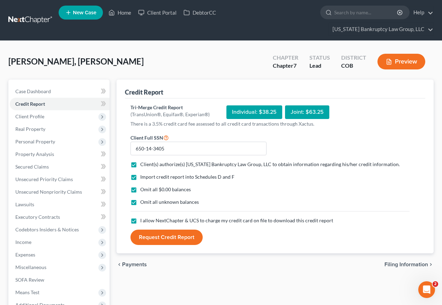
click at [149, 229] on button "Request Credit Report" at bounding box center [166, 236] width 72 height 15
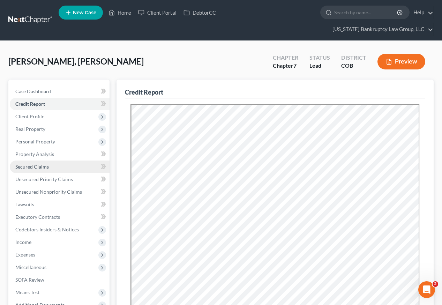
click at [36, 164] on span "Secured Claims" at bounding box center [31, 167] width 33 height 6
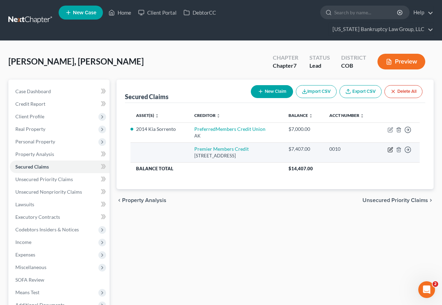
click at [390, 147] on icon "button" at bounding box center [390, 148] width 3 height 3
select select "5"
select select "0"
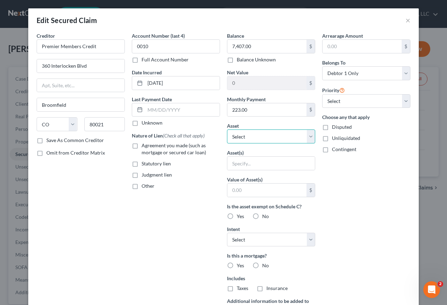
click at [251, 136] on select "Select Other Multiple Assets Capital One #9225 (Checking Account) - $0.0 2014 K…" at bounding box center [271, 136] width 88 height 14
select select "3"
click at [227, 129] on select "Select Other Multiple Assets Capital One #9225 (Checking Account) - $0.0 2014 K…" at bounding box center [271, 136] width 88 height 14
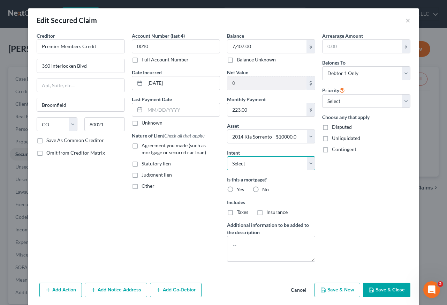
click at [260, 164] on select "Select Surrender Redeem Reaffirm Avoid Other" at bounding box center [271, 163] width 88 height 14
select select "4"
click at [227, 156] on select "Select Surrender Redeem Reaffirm Avoid Other" at bounding box center [271, 163] width 88 height 14
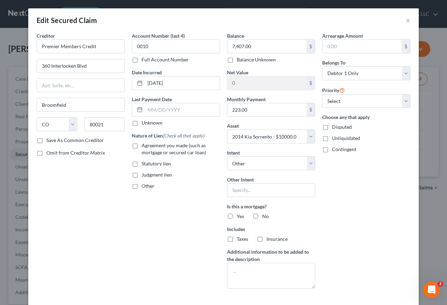
click at [262, 215] on label "No" at bounding box center [265, 216] width 7 height 7
click at [265, 215] on input "No" at bounding box center [267, 215] width 5 height 5
radio input "true"
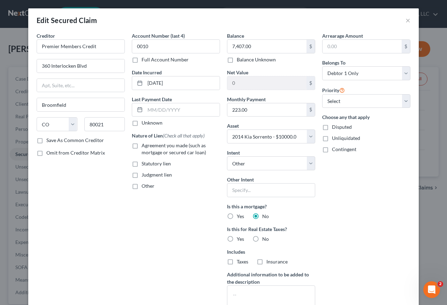
click at [262, 236] on label "No" at bounding box center [265, 238] width 7 height 7
click at [265, 236] on input "No" at bounding box center [267, 237] width 5 height 5
radio input "true"
click at [142, 145] on label "Agreement you made (such as mortgage or secured car loan)" at bounding box center [181, 149] width 78 height 14
click at [144, 145] on input "Agreement you made (such as mortgage or secured car loan)" at bounding box center [146, 144] width 5 height 5
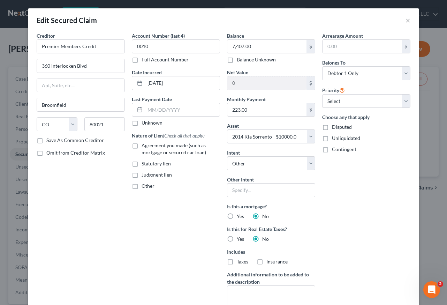
checkbox input "true"
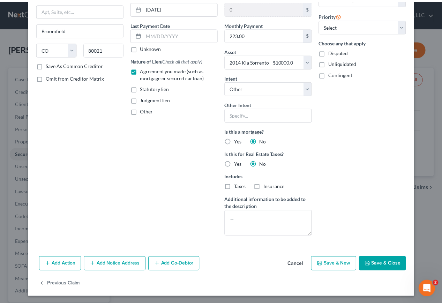
scroll to position [76, 0]
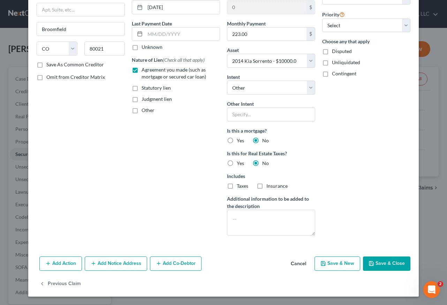
click at [391, 263] on button "Save & Close" at bounding box center [386, 263] width 47 height 15
select select
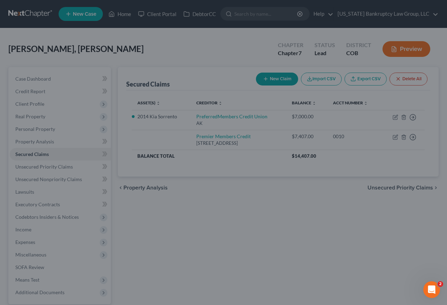
type input "2,593.00"
select select "3"
type input "0"
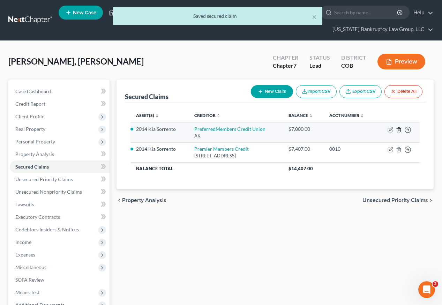
click at [398, 127] on icon "button" at bounding box center [399, 130] width 6 height 6
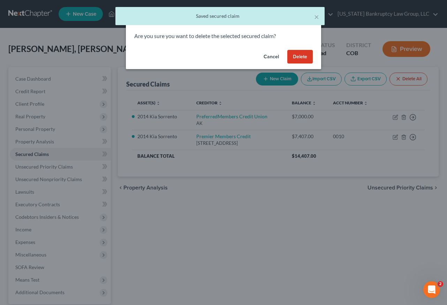
click at [304, 56] on button "Delete" at bounding box center [299, 57] width 25 height 14
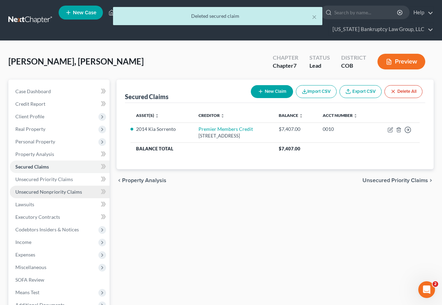
click at [59, 189] on span "Unsecured Nonpriority Claims" at bounding box center [48, 192] width 67 height 6
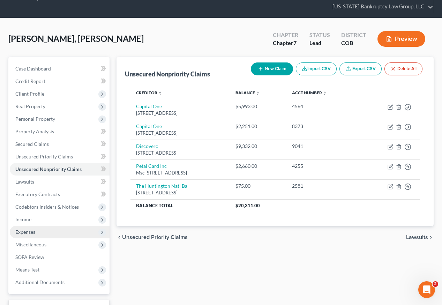
scroll to position [48, 0]
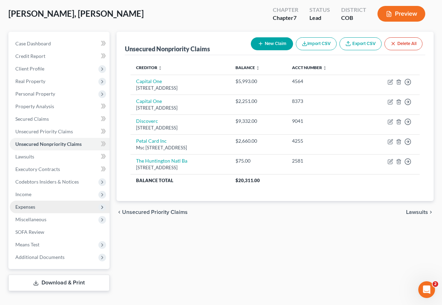
click at [27, 204] on span "Expenses" at bounding box center [25, 207] width 20 height 6
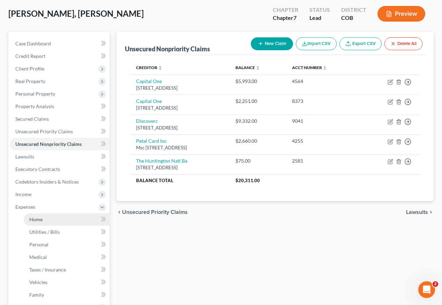
click at [35, 216] on span "Home" at bounding box center [35, 219] width 13 height 6
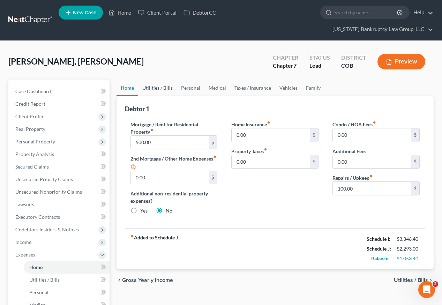
click at [160, 80] on link "Utilities / Bills" at bounding box center [157, 88] width 39 height 17
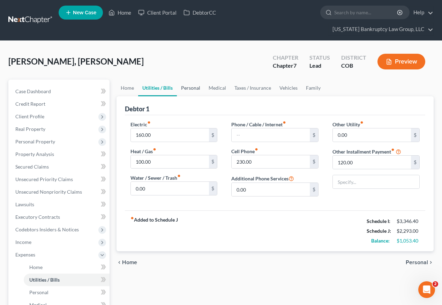
click at [195, 80] on link "Personal" at bounding box center [191, 88] width 28 height 17
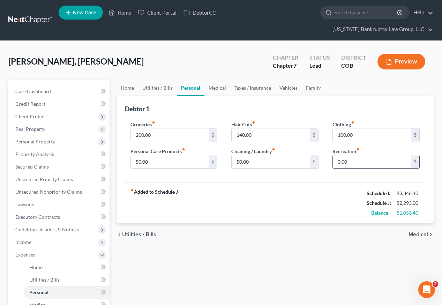
click at [348, 155] on input "0.00" at bounding box center [372, 161] width 78 height 13
type input "100"
click at [174, 128] on input "200.00" at bounding box center [170, 134] width 78 height 13
type input "400"
click at [264, 182] on div "fiber_manual_record Added to Schedule J Schedule I: $3,346.40 Schedule J: $2,59…" at bounding box center [275, 202] width 300 height 41
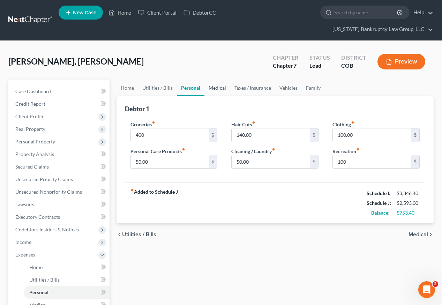
click at [217, 80] on link "Medical" at bounding box center [217, 88] width 26 height 17
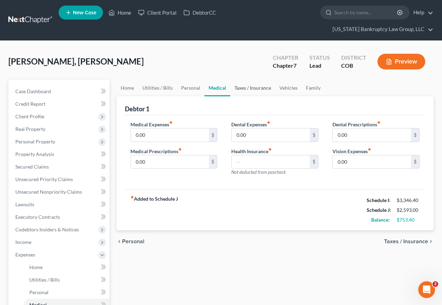
click at [246, 80] on link "Taxes / Insurance" at bounding box center [252, 88] width 45 height 17
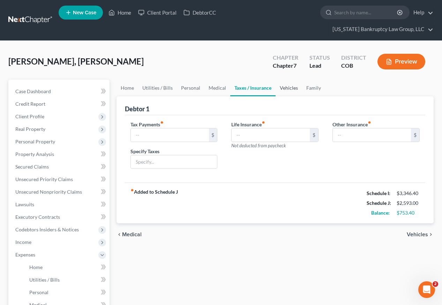
click at [278, 80] on link "Vehicles" at bounding box center [289, 88] width 27 height 17
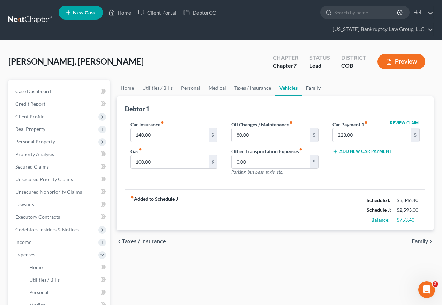
click at [311, 80] on link "Family" at bounding box center [313, 88] width 23 height 17
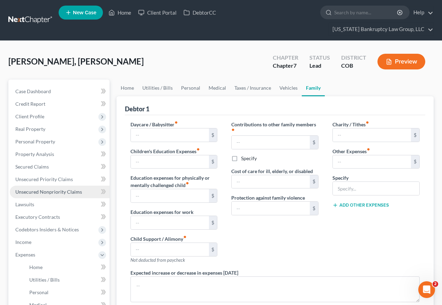
drag, startPoint x: 35, startPoint y: 178, endPoint x: 35, endPoint y: 174, distance: 4.6
click at [35, 189] on span "Unsecured Nonpriority Claims" at bounding box center [48, 192] width 67 height 6
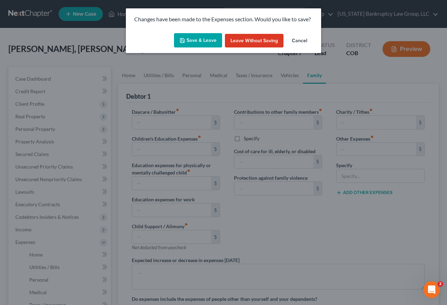
click at [206, 39] on button "Save & Leave" at bounding box center [198, 40] width 48 height 15
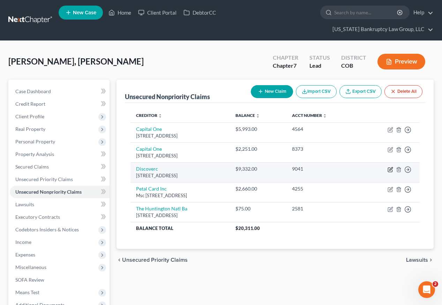
click at [389, 167] on icon "button" at bounding box center [390, 170] width 6 height 6
select select "46"
select select "2"
select select "0"
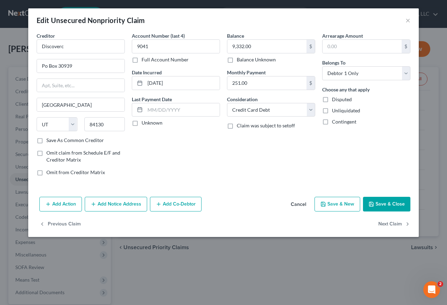
click at [391, 203] on button "Save & Close" at bounding box center [386, 204] width 47 height 15
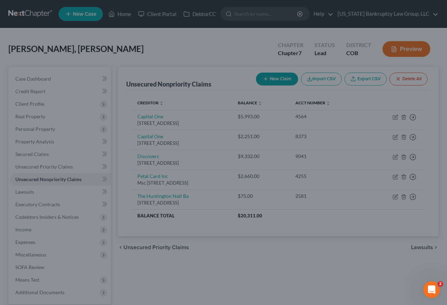
type input "0"
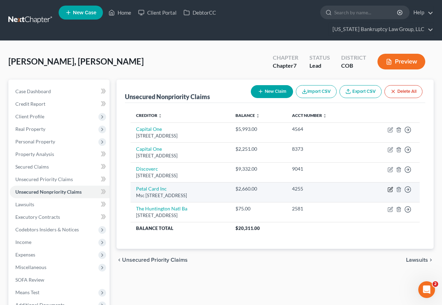
click at [391, 187] on icon "button" at bounding box center [390, 188] width 3 height 3
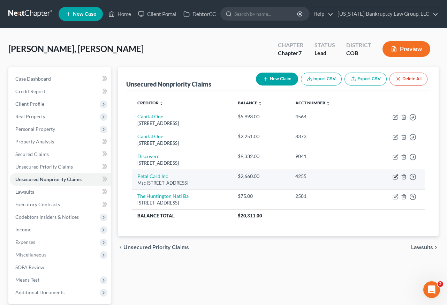
select select "10"
select select "2"
select select "0"
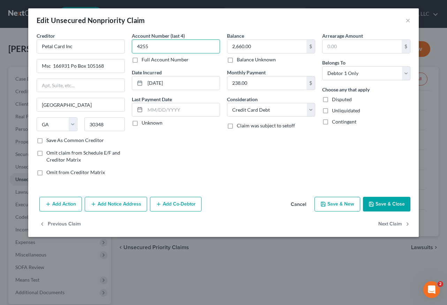
click at [159, 47] on input "4255" at bounding box center [176, 46] width 88 height 14
drag, startPoint x: 159, startPoint y: 47, endPoint x: 139, endPoint y: 46, distance: 19.2
click at [139, 46] on input "4255" at bounding box center [176, 46] width 88 height 14
type input "7069"
click at [377, 199] on button "Save & Close" at bounding box center [386, 204] width 47 height 15
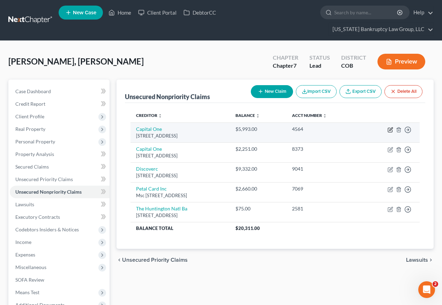
click at [388, 128] on icon "button" at bounding box center [390, 130] width 4 height 4
select select "46"
select select "2"
select select "0"
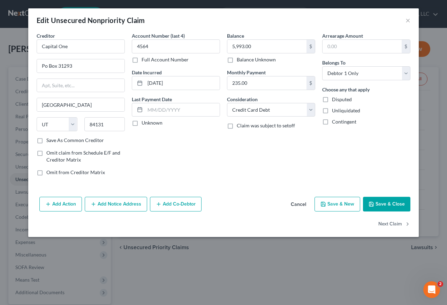
click at [403, 206] on button "Save & Close" at bounding box center [386, 204] width 47 height 15
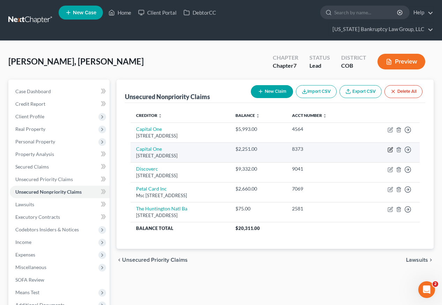
click at [391, 147] on icon "button" at bounding box center [390, 150] width 6 height 6
select select "46"
select select "2"
select select "0"
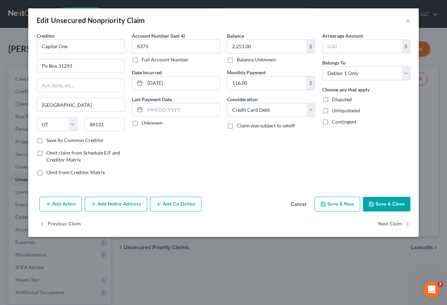
click at [383, 203] on button "Save & Close" at bounding box center [386, 204] width 47 height 15
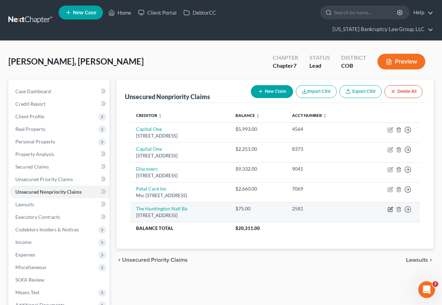
click at [390, 206] on icon "button" at bounding box center [390, 209] width 6 height 6
select select "36"
select select "2"
select select "0"
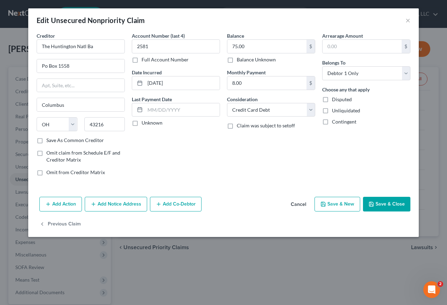
click at [383, 207] on button "Save & Close" at bounding box center [386, 204] width 47 height 15
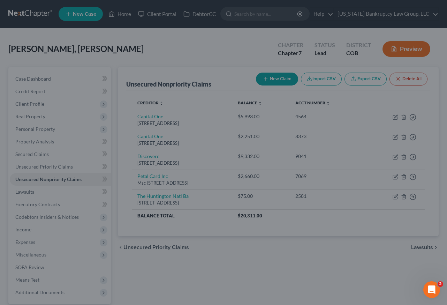
type input "0"
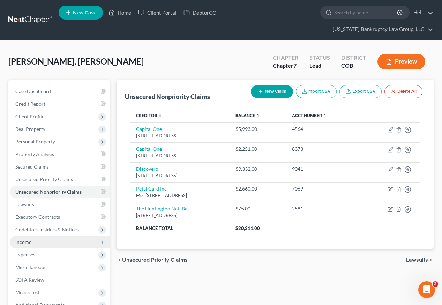
click at [27, 239] on span "Income" at bounding box center [23, 242] width 16 height 6
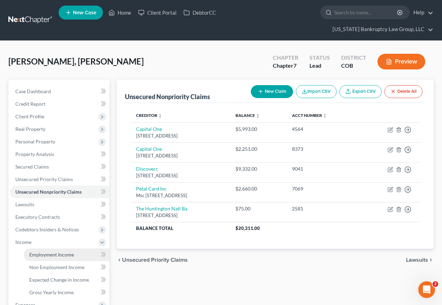
click at [43, 251] on span "Employment Income" at bounding box center [51, 254] width 45 height 6
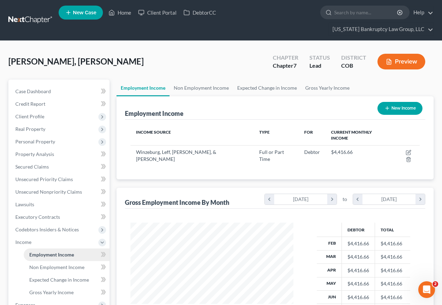
scroll to position [125, 177]
click at [45, 189] on span "Unsecured Nonpriority Claims" at bounding box center [48, 192] width 67 height 6
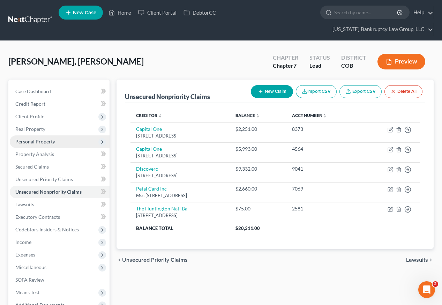
click at [40, 138] on span "Personal Property" at bounding box center [35, 141] width 40 height 6
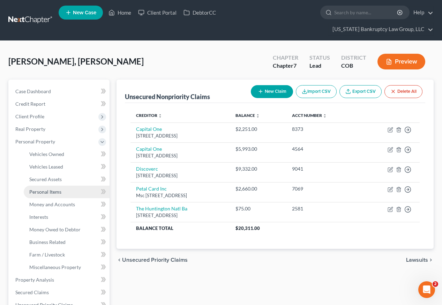
click at [44, 189] on span "Personal Items" at bounding box center [45, 192] width 32 height 6
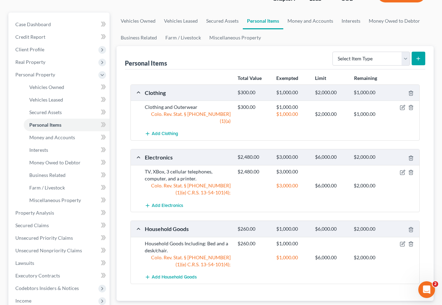
scroll to position [70, 0]
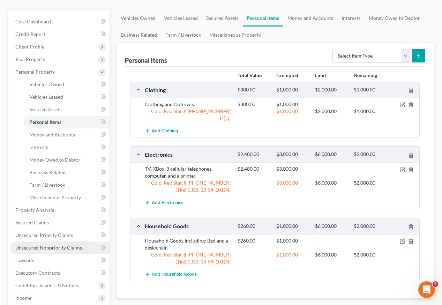
click at [60, 244] on span "Unsecured Nonpriority Claims" at bounding box center [48, 247] width 67 height 6
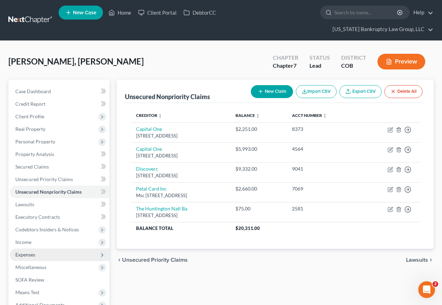
click at [19, 251] on span "Expenses" at bounding box center [25, 254] width 20 height 6
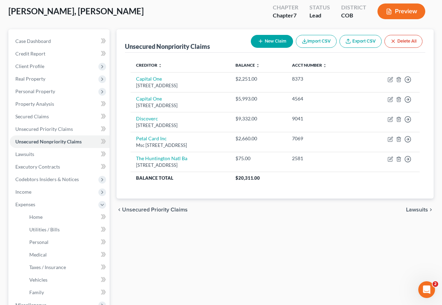
scroll to position [70, 0]
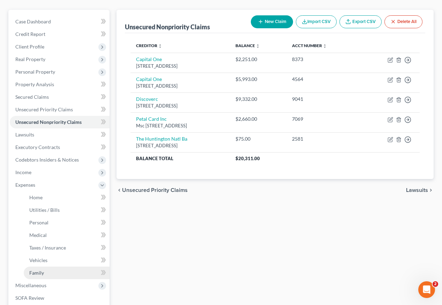
click at [41, 270] on span "Family" at bounding box center [36, 273] width 15 height 6
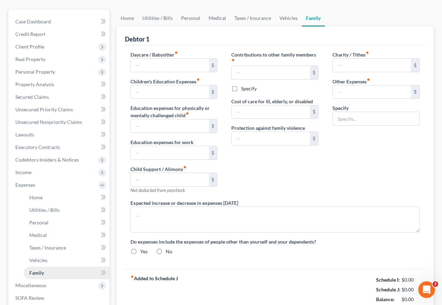
scroll to position [10, 0]
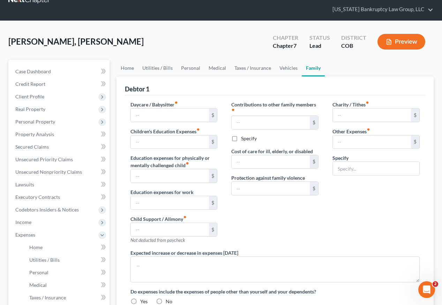
radio input "true"
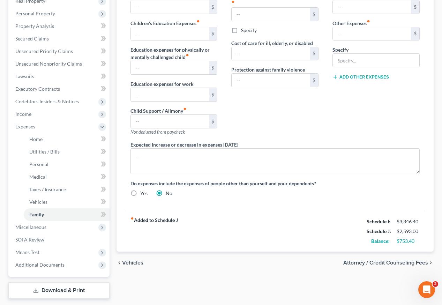
scroll to position [136, 0]
